Goal: Task Accomplishment & Management: Use online tool/utility

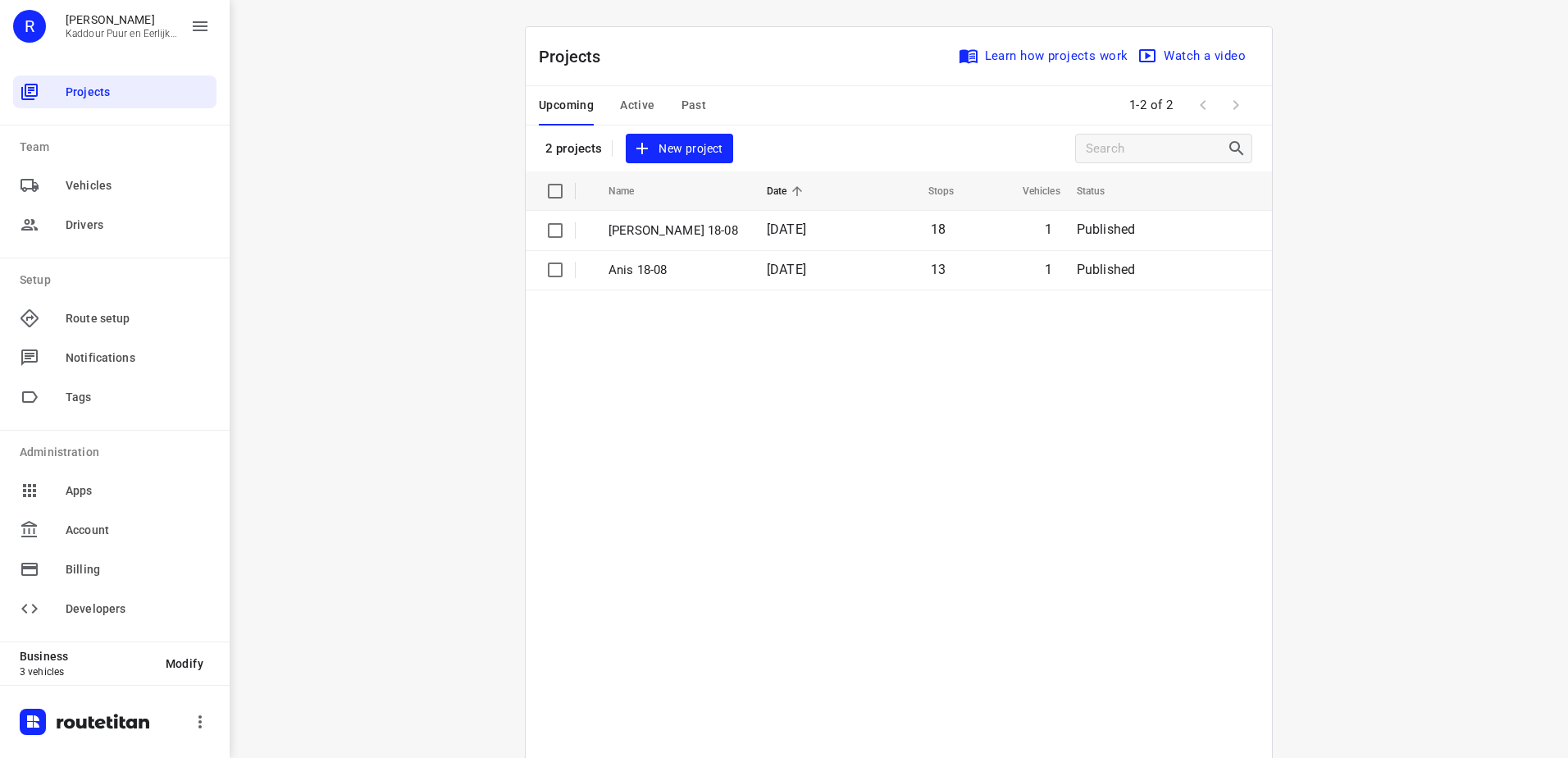
click at [330, 299] on div "i © 2025 Routetitan , © Stadia Maps , © OpenMapTiles © OpenStreetMap contributo…" at bounding box center [898, 379] width 1339 height 758
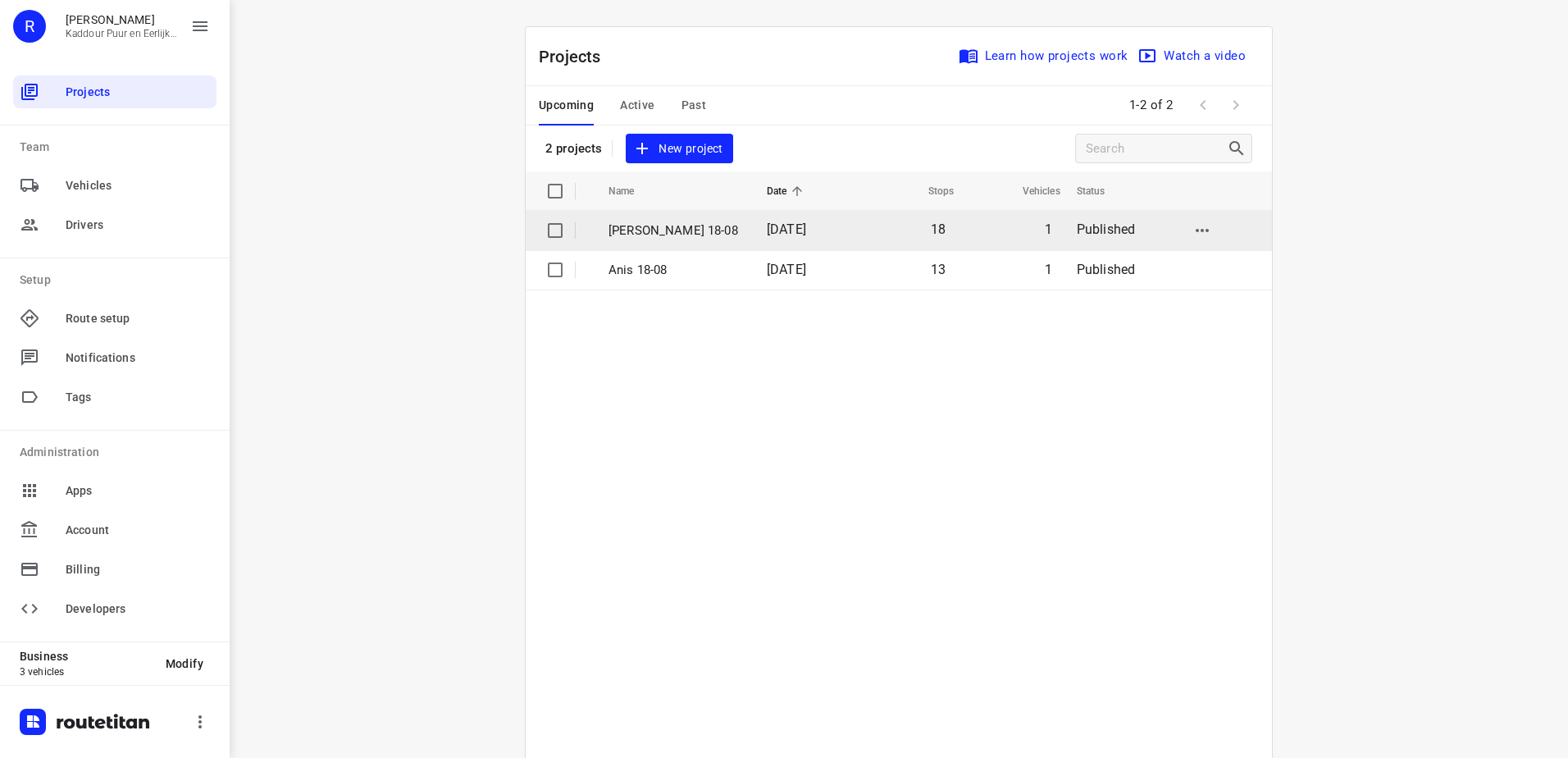
click at [794, 238] on td "[DATE]" at bounding box center [804, 230] width 102 height 39
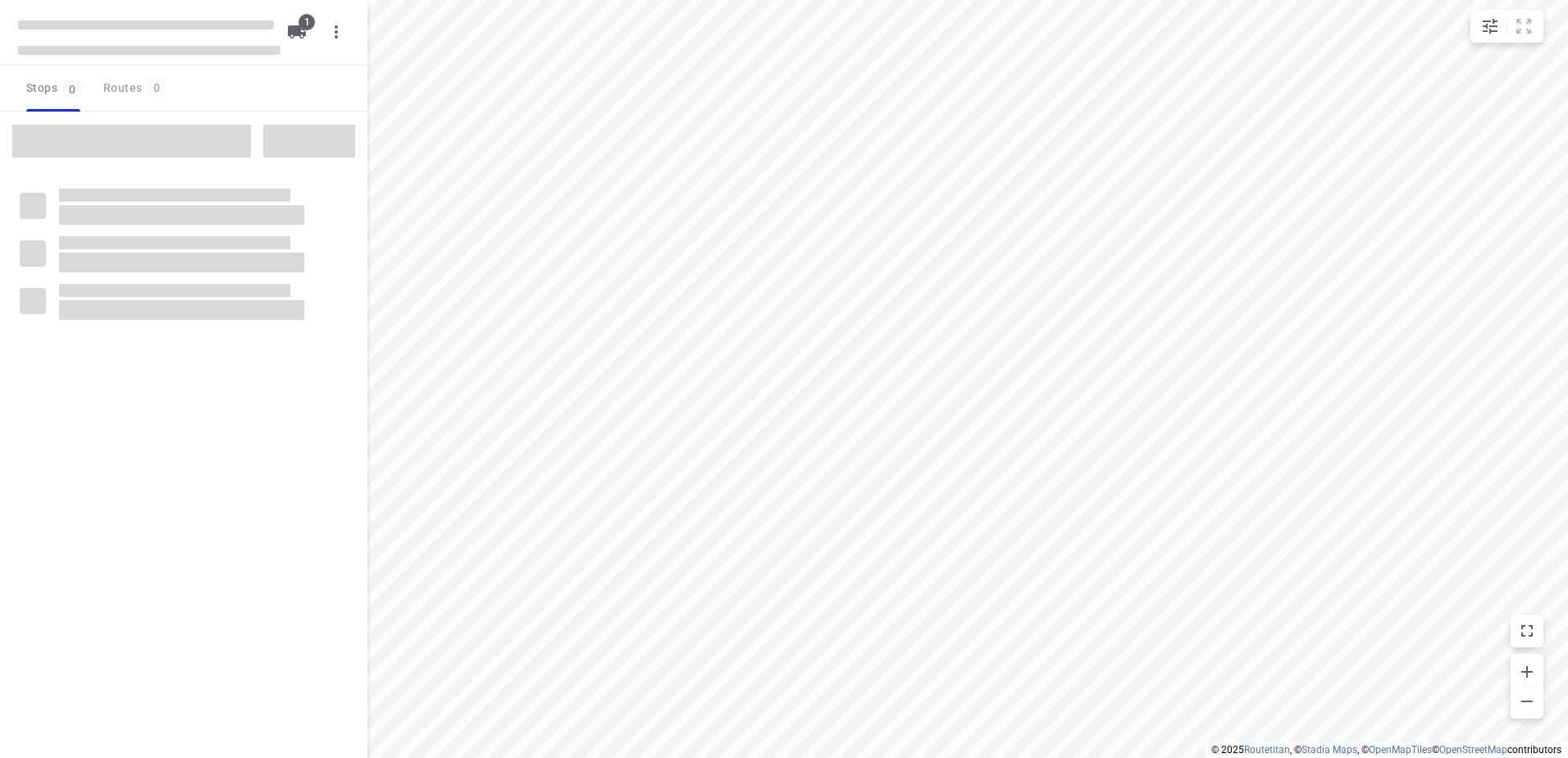
type input "distance"
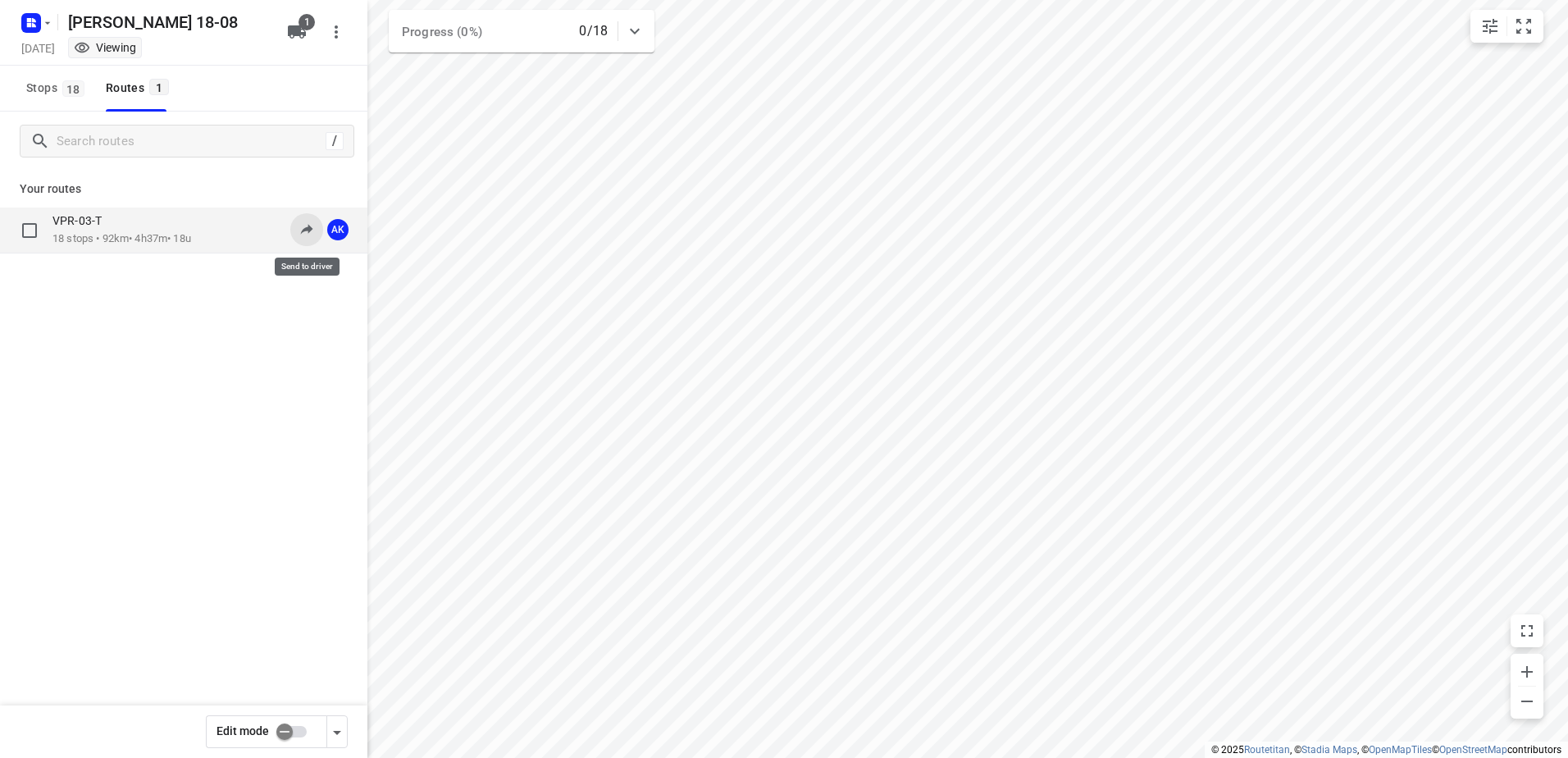
click at [306, 225] on icon at bounding box center [306, 228] width 16 height 16
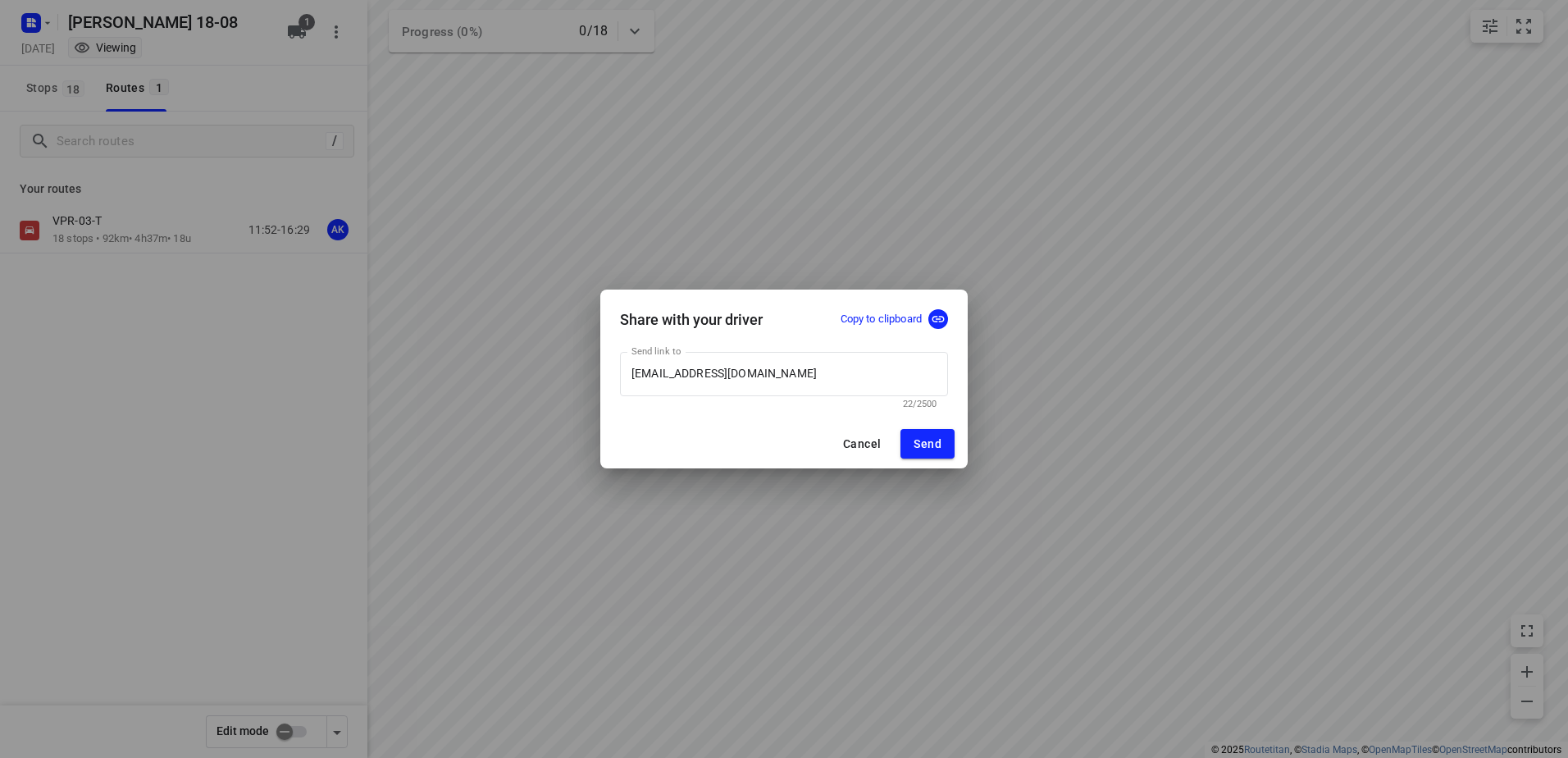
click at [851, 457] on button "Cancel" at bounding box center [861, 443] width 64 height 29
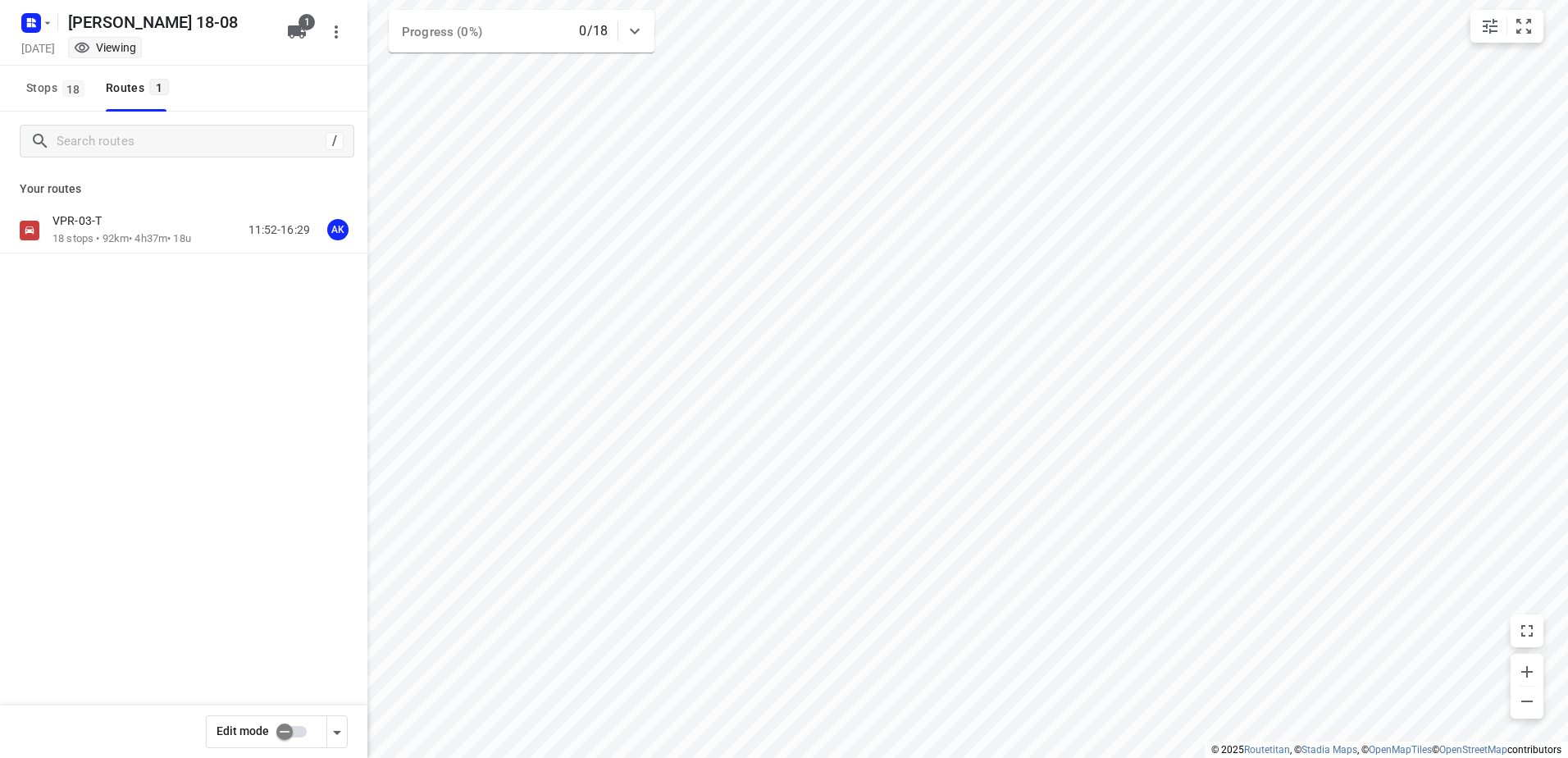
click at [279, 748] on div "Edit mode" at bounding box center [184, 730] width 367 height 52
click at [286, 735] on input "checkbox" at bounding box center [284, 731] width 93 height 31
click at [339, 228] on div "AK" at bounding box center [338, 229] width 21 height 21
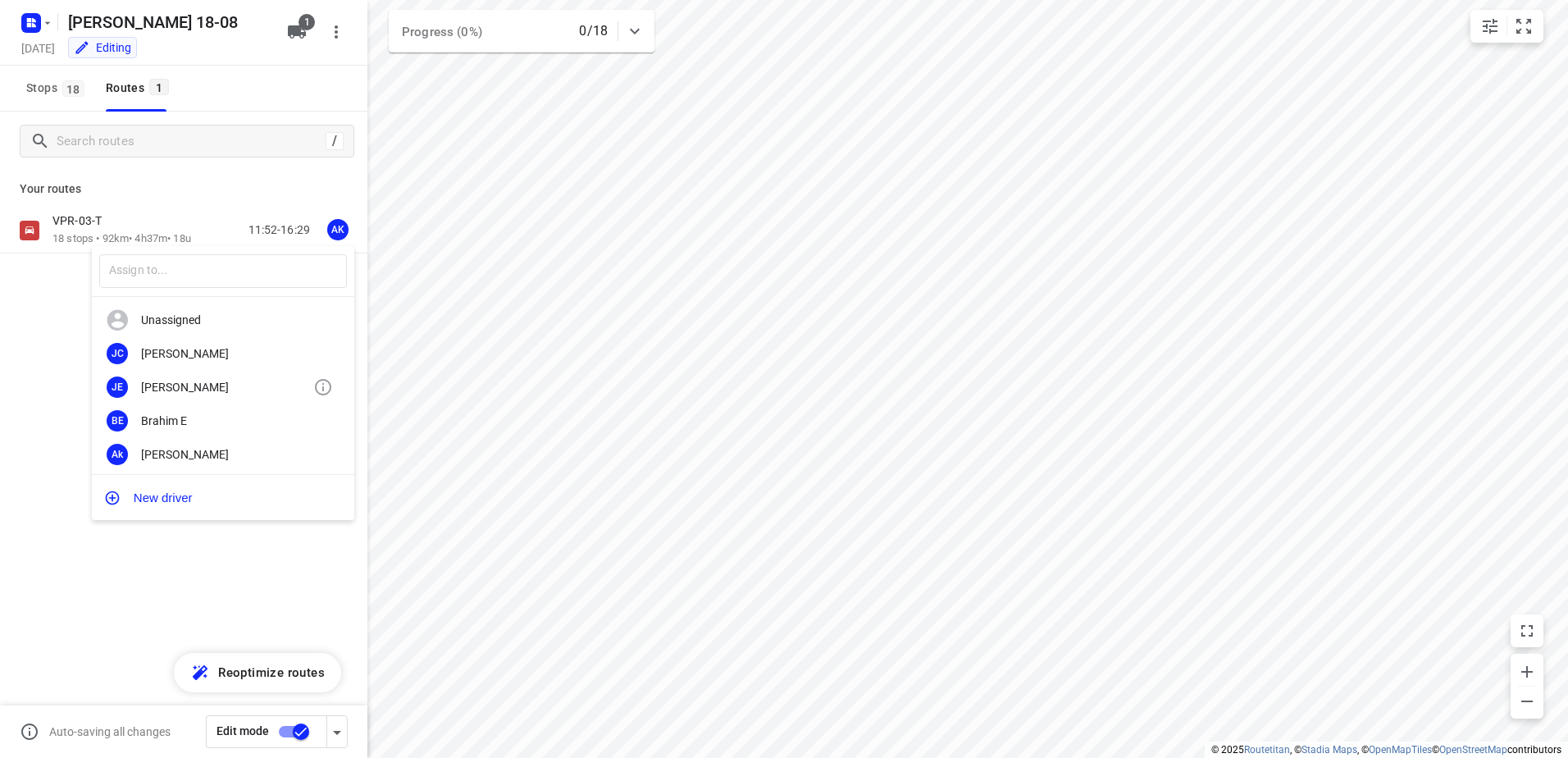
click at [219, 384] on div "[PERSON_NAME]" at bounding box center [226, 387] width 172 height 13
click at [299, 735] on input "checkbox" at bounding box center [301, 731] width 93 height 31
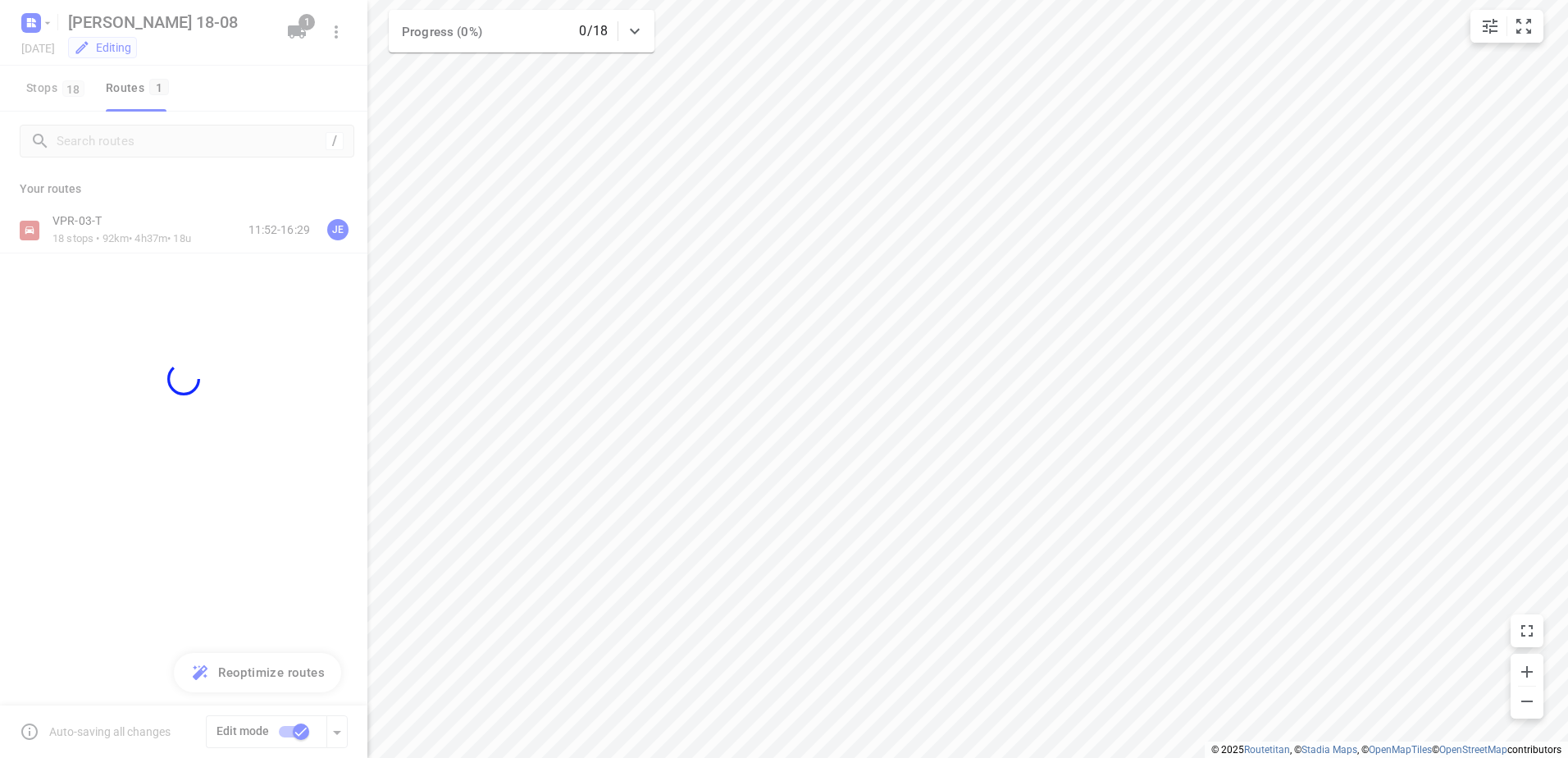
checkbox input "false"
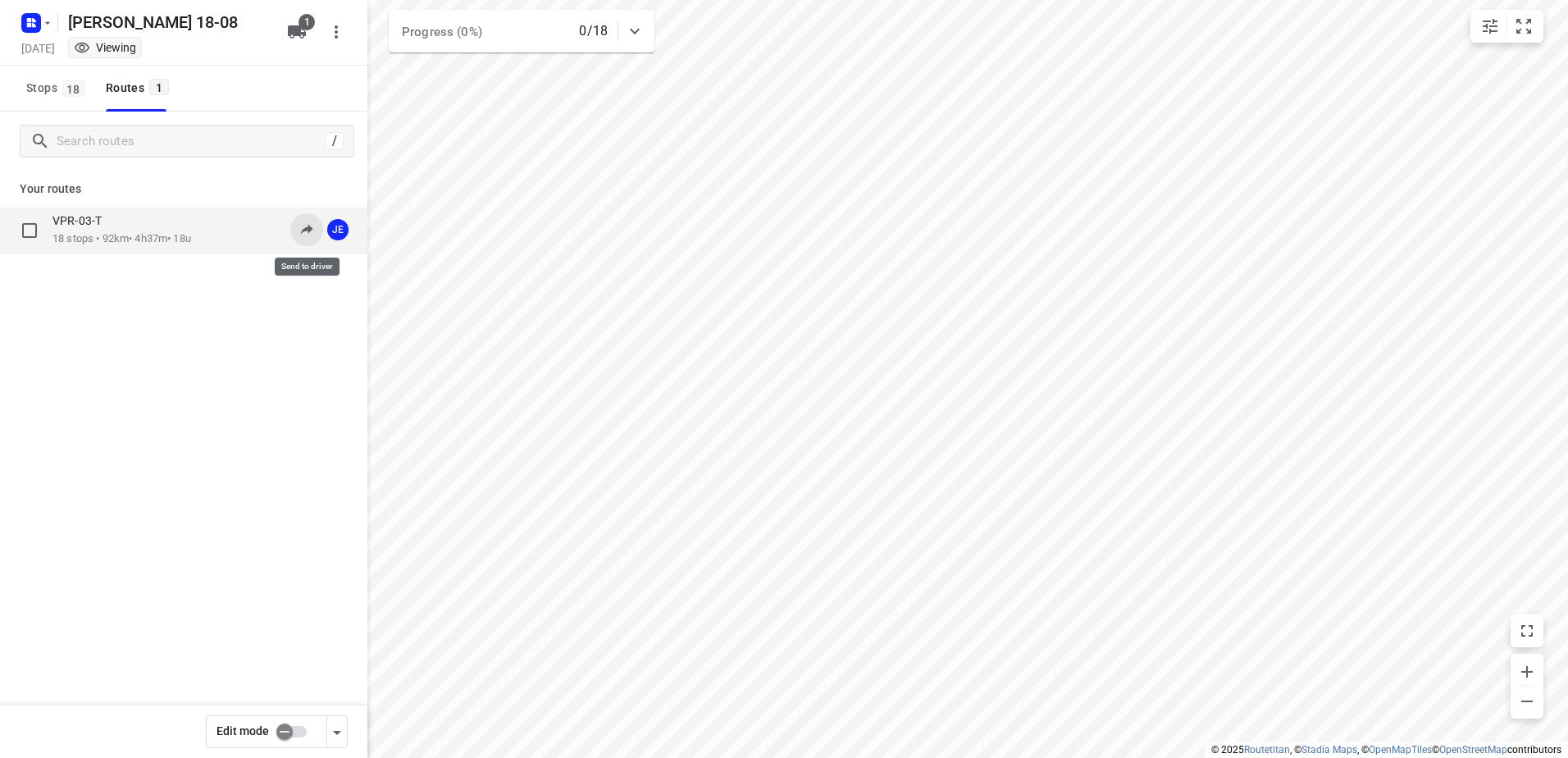
click at [300, 230] on icon at bounding box center [306, 228] width 16 height 16
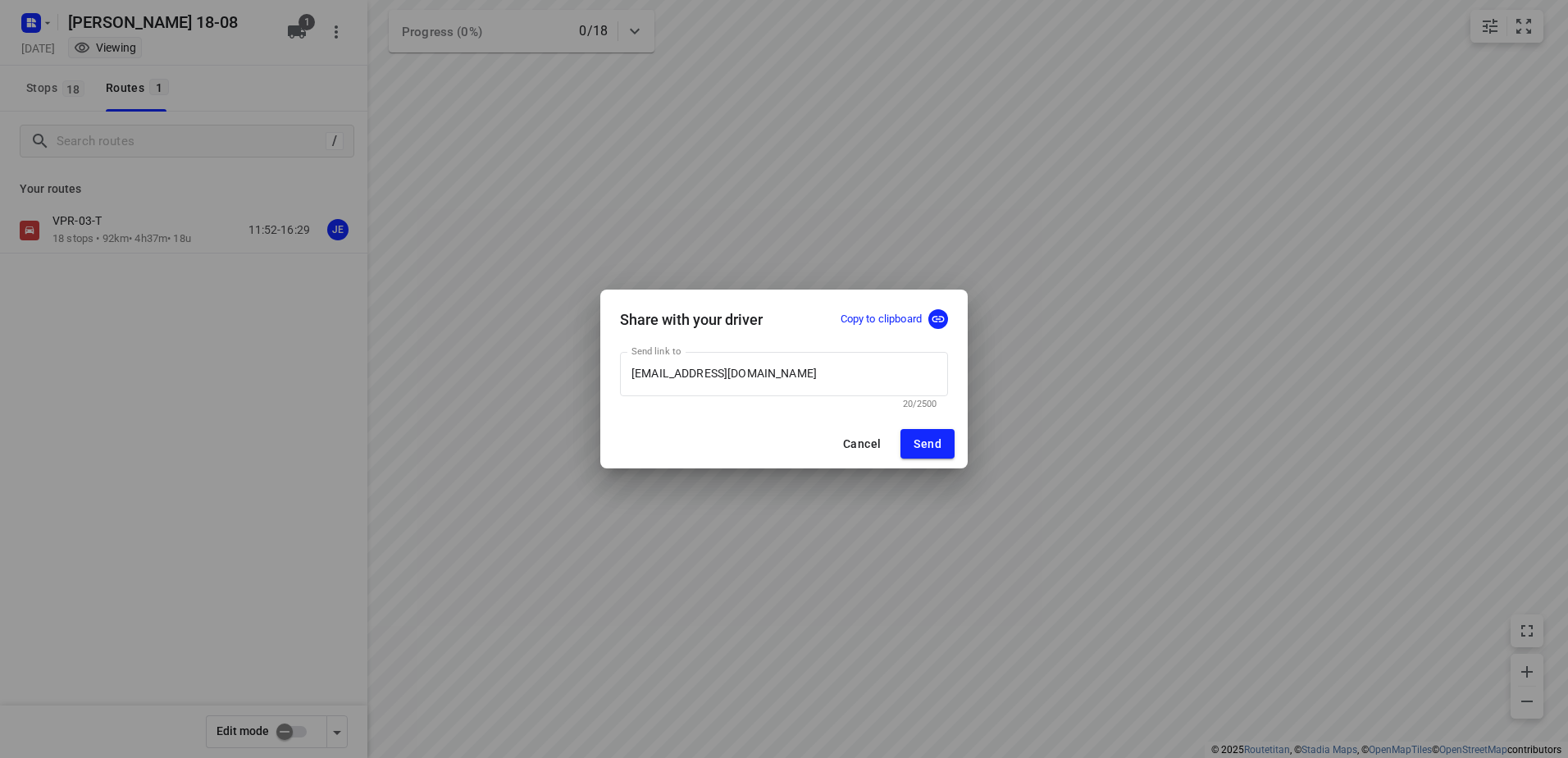
click at [911, 321] on p "Copy to clipboard" at bounding box center [881, 320] width 81 height 15
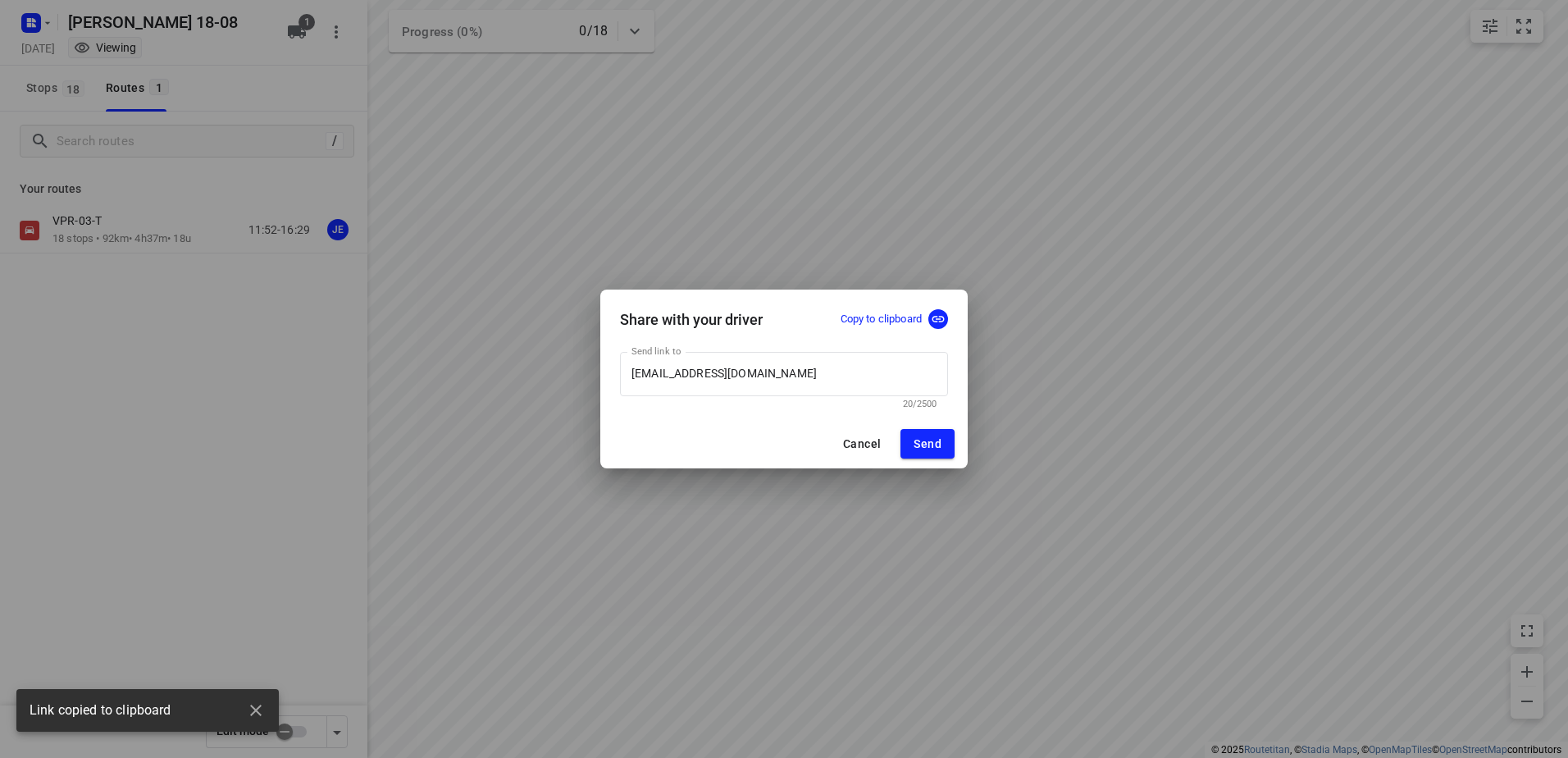
drag, startPoint x: 865, startPoint y: 437, endPoint x: 352, endPoint y: 104, distance: 611.6
click at [864, 437] on span "Cancel" at bounding box center [862, 444] width 38 height 13
